Goal: Find specific page/section: Find specific page/section

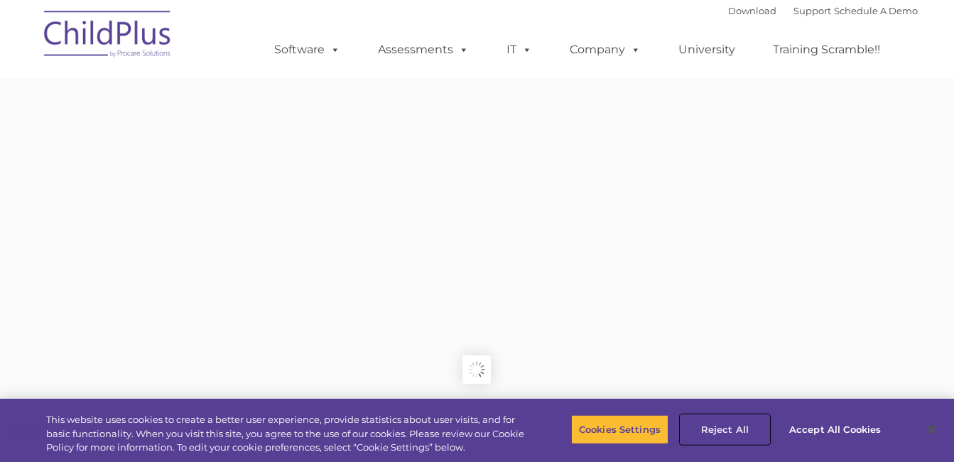
click at [721, 428] on button "Reject All" at bounding box center [725, 429] width 89 height 30
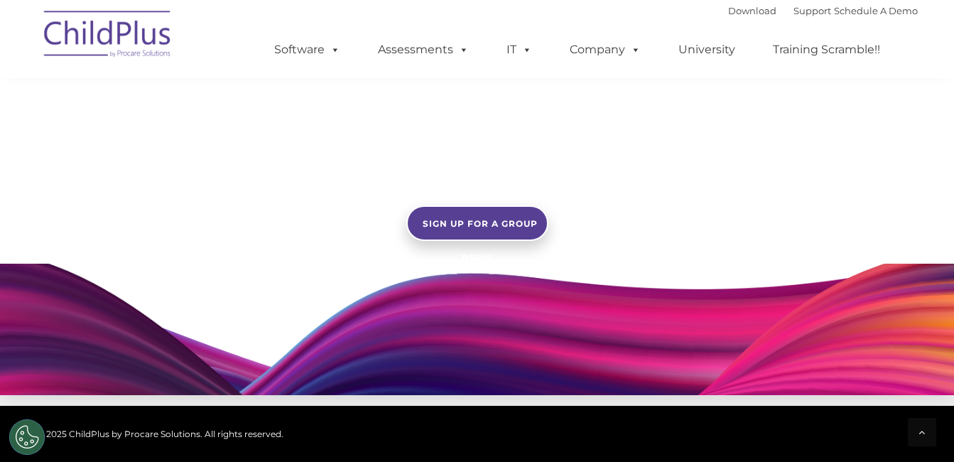
scroll to position [1283, 0]
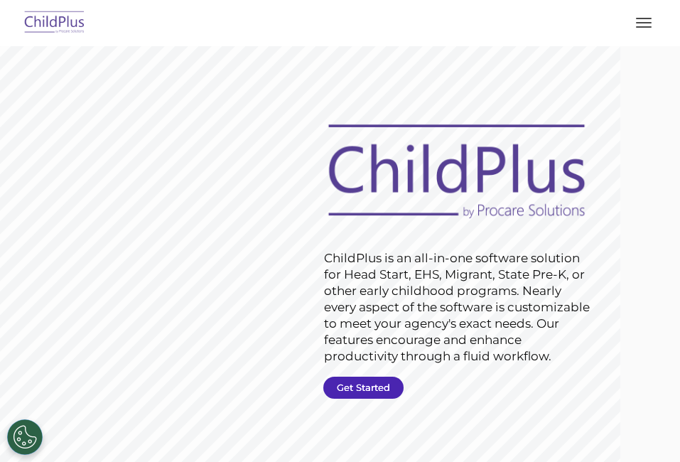
click at [404, 385] on link "Get Started" at bounding box center [363, 388] width 80 height 22
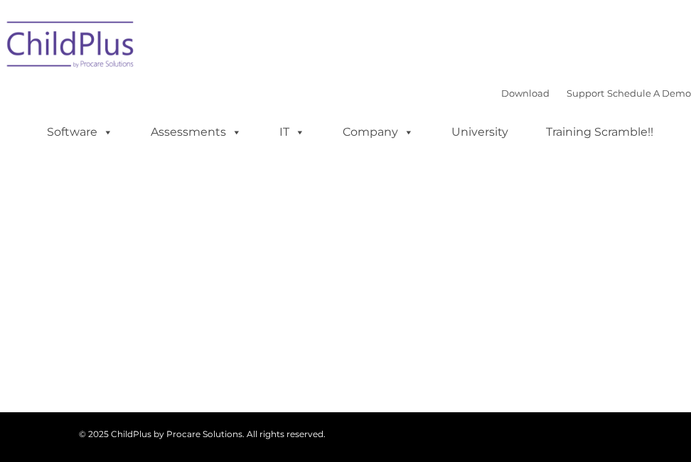
type input ""
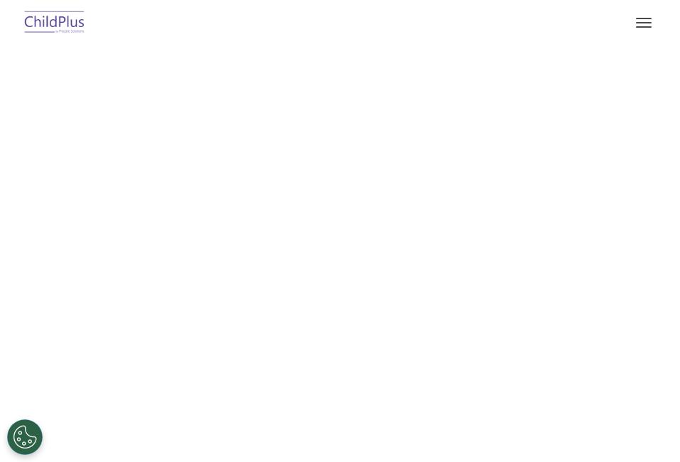
select select "MEDIUM"
